Goal: Information Seeking & Learning: Learn about a topic

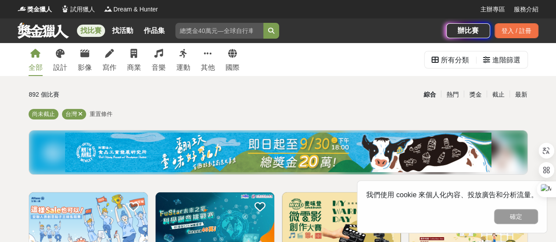
click at [368, 64] on div "全部 設計 影像 寫作 商業 音樂 運動 其他 國際 所有分類 進階篩選" at bounding box center [278, 59] width 513 height 33
click at [457, 62] on div "所有分類" at bounding box center [455, 60] width 28 height 18
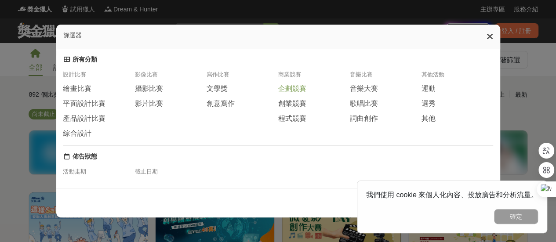
click at [298, 91] on span "企劃競賽" at bounding box center [292, 88] width 28 height 9
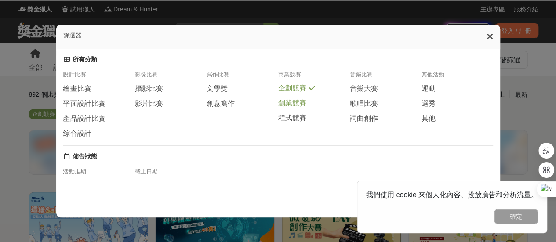
click at [296, 108] on span "創業競賽" at bounding box center [292, 103] width 28 height 9
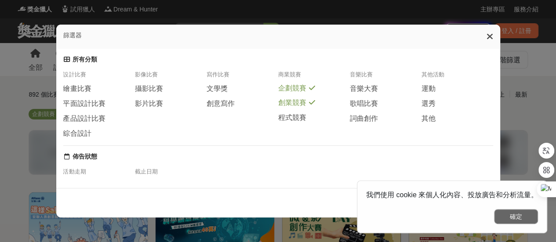
click at [530, 215] on button "確定" at bounding box center [516, 216] width 44 height 15
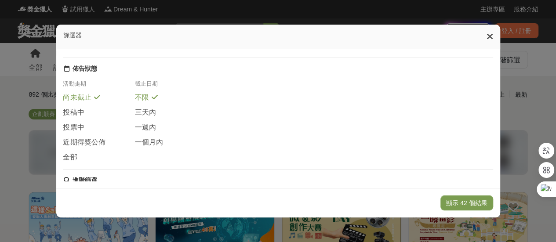
scroll to position [225, 0]
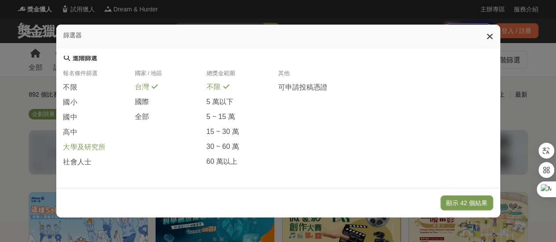
click at [84, 148] on span "大學及研究所" at bounding box center [84, 147] width 42 height 9
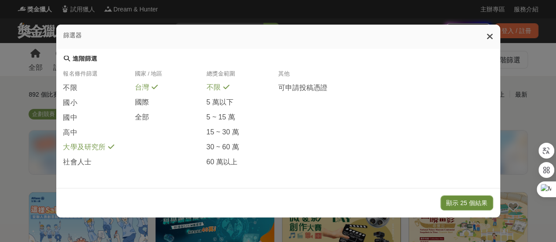
click at [485, 204] on button "顯示 25 個結果" at bounding box center [466, 202] width 52 height 15
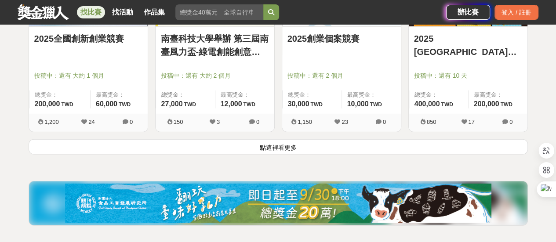
scroll to position [1186, 0]
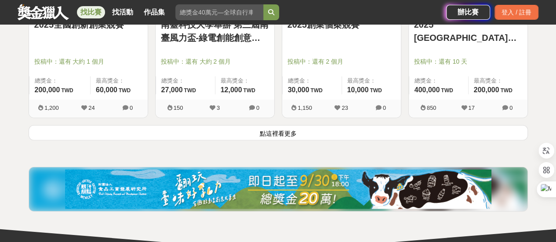
click at [277, 129] on button "點這裡看更多" at bounding box center [278, 132] width 499 height 15
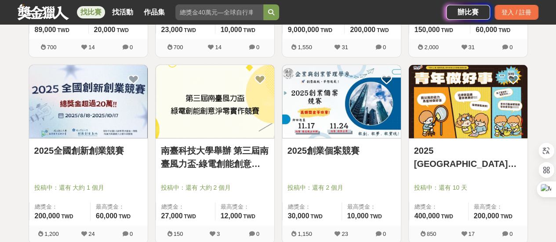
scroll to position [1054, 0]
